Goal: Information Seeking & Learning: Learn about a topic

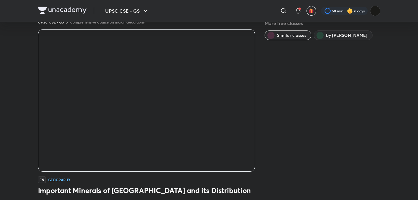
scroll to position [15, 0]
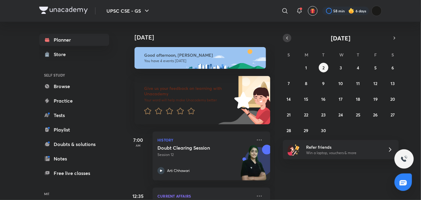
click at [287, 35] on button "button" at bounding box center [287, 38] width 8 height 8
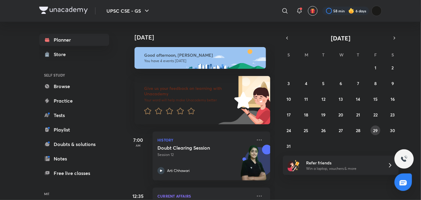
click at [377, 130] on abbr "29" at bounding box center [375, 131] width 5 height 6
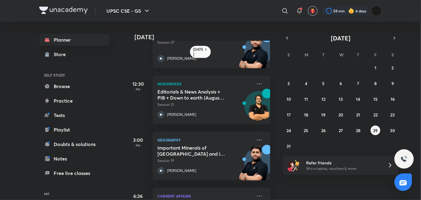
scroll to position [88, 0]
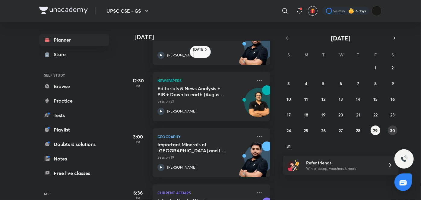
click at [393, 129] on abbr "30" at bounding box center [392, 131] width 5 height 6
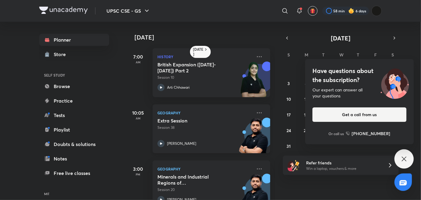
scroll to position [18, 0]
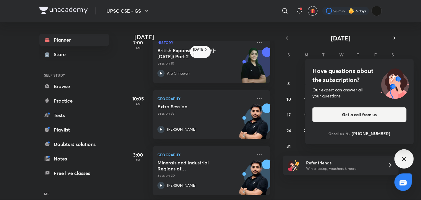
click at [406, 165] on div "Have questions about the subscription? Our expert can answer all your questions…" at bounding box center [404, 158] width 19 height 19
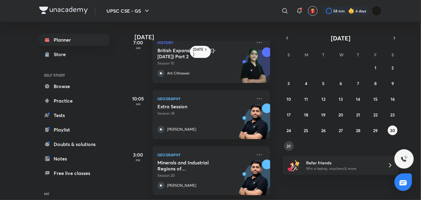
click at [288, 149] on button "31" at bounding box center [289, 146] width 10 height 10
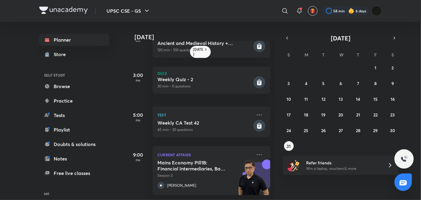
scroll to position [0, 0]
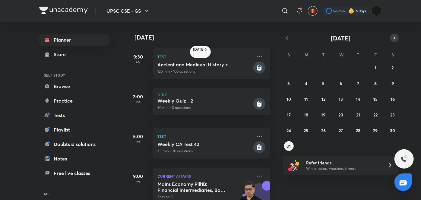
click at [393, 36] on icon "button" at bounding box center [394, 37] width 5 height 5
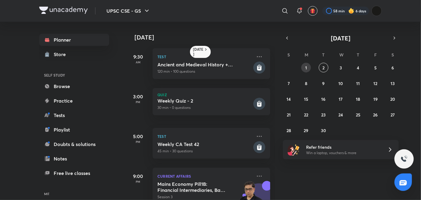
click at [303, 66] on button "1" at bounding box center [306, 68] width 10 height 10
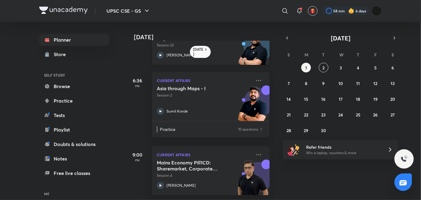
scroll to position [92, 1]
